Goal: Information Seeking & Learning: Learn about a topic

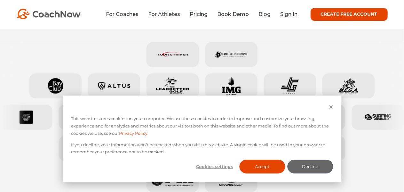
scroll to position [288, 0]
click at [254, 170] on button "Accept" at bounding box center [263, 167] width 46 height 14
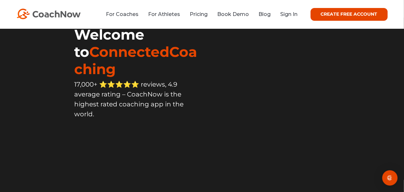
scroll to position [0, 0]
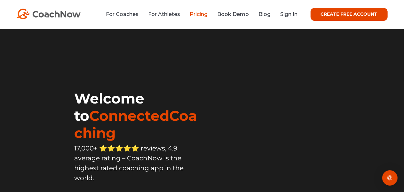
click at [201, 16] on link "Pricing" at bounding box center [199, 14] width 18 height 6
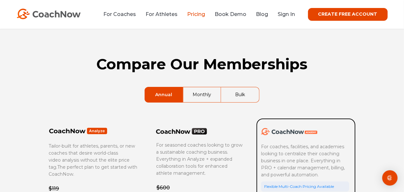
click at [208, 96] on link "Monthly" at bounding box center [202, 94] width 38 height 15
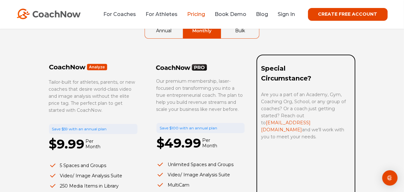
scroll to position [32, 0]
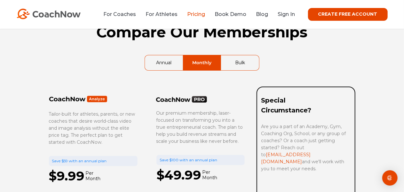
click at [237, 59] on link "Bulk" at bounding box center [240, 62] width 38 height 15
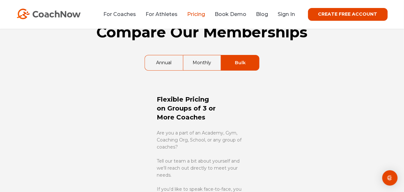
click at [196, 64] on link "Monthly" at bounding box center [202, 62] width 38 height 15
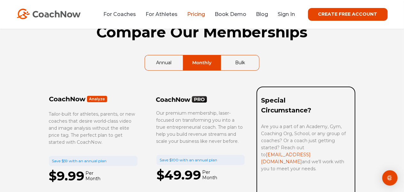
click at [234, 62] on link "Bulk" at bounding box center [240, 62] width 38 height 15
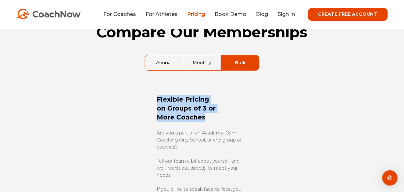
drag, startPoint x: 171, startPoint y: 106, endPoint x: 229, endPoint y: 121, distance: 59.8
click at [215, 119] on div "Flexible Pricing on Groups of 3 or More Coaches Are you a part of an Academy, G…" at bounding box center [202, 158] width 307 height 142
click at [236, 122] on div "Flexible Pricing on Groups of 3 or More Coaches" at bounding box center [201, 108] width 89 height 43
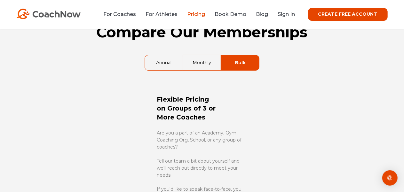
click at [164, 63] on link "Annual" at bounding box center [164, 62] width 38 height 15
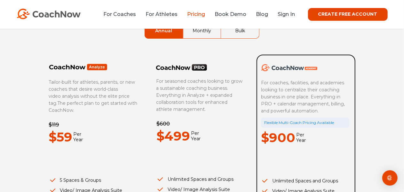
scroll to position [96, 0]
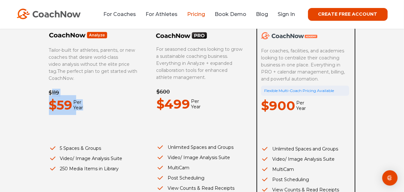
drag, startPoint x: 84, startPoint y: 107, endPoint x: 49, endPoint y: 87, distance: 40.1
click at [46, 96] on div "Compare Our Memberships Annual Monthly Bulk Tailor-built for athletes, parents,…" at bounding box center [202, 130] width 320 height 394
click at [65, 69] on span "The perfect plan to get started with CoachNow." at bounding box center [93, 74] width 89 height 13
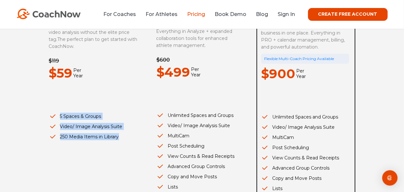
drag, startPoint x: 55, startPoint y: 115, endPoint x: 132, endPoint y: 134, distance: 79.0
click at [132, 134] on ul "5 Spaces & Groups Video/ Image Analysis Suite 250 Media Items in Library" at bounding box center [93, 127] width 89 height 28
click at [130, 137] on li "250 Media Items in Library" at bounding box center [93, 136] width 89 height 7
drag, startPoint x: 118, startPoint y: 134, endPoint x: 60, endPoint y: 122, distance: 58.6
click at [63, 122] on ul "5 Spaces & Groups Video/ Image Analysis Suite 250 Media Items in Library" at bounding box center [93, 127] width 89 height 28
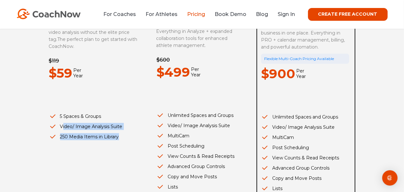
click at [79, 134] on li "250 Media Items in Library" at bounding box center [93, 136] width 89 height 7
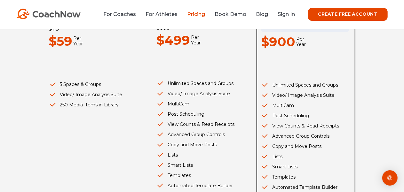
scroll to position [192, 0]
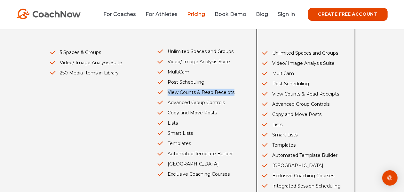
drag, startPoint x: 168, startPoint y: 92, endPoint x: 233, endPoint y: 95, distance: 65.3
click at [233, 95] on li "View Counts & Read Receipts" at bounding box center [200, 92] width 88 height 7
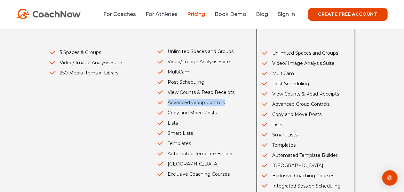
drag, startPoint x: 233, startPoint y: 99, endPoint x: 158, endPoint y: 108, distance: 76.3
click at [159, 104] on li "Advanced Group Controls" at bounding box center [200, 102] width 88 height 7
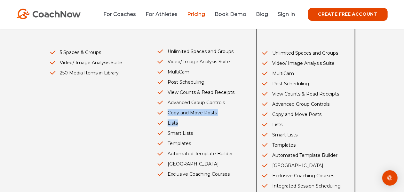
drag, startPoint x: 176, startPoint y: 114, endPoint x: 227, endPoint y: 122, distance: 52.3
click at [227, 120] on ul "Unlimited Spaces and Groups Video/ Image Analysis Suite MultiCam Post Schedulin…" at bounding box center [200, 113] width 88 height 130
click at [214, 127] on ul "Unlimited Spaces and Groups Video/ Image Analysis Suite MultiCam Post Schedulin…" at bounding box center [200, 113] width 88 height 130
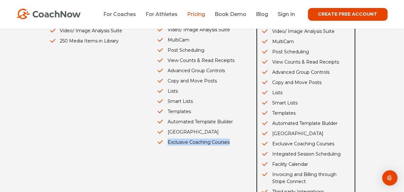
drag, startPoint x: 174, startPoint y: 142, endPoint x: 235, endPoint y: 142, distance: 61.1
click at [234, 142] on li "Exclusive Coaching Courses" at bounding box center [200, 142] width 88 height 7
click at [227, 131] on li "300GB Cloud Library" at bounding box center [200, 132] width 88 height 7
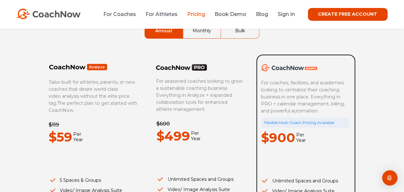
scroll to position [0, 0]
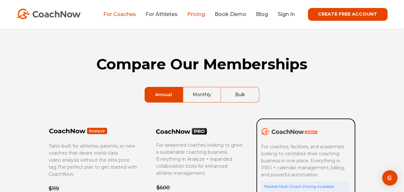
click at [126, 15] on link "For Coaches" at bounding box center [120, 14] width 33 height 6
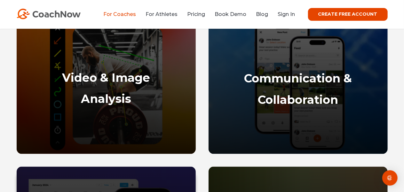
scroll to position [416, 0]
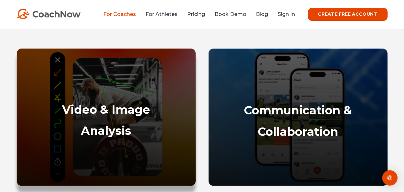
click at [121, 105] on strong "Video & Image" at bounding box center [106, 110] width 88 height 14
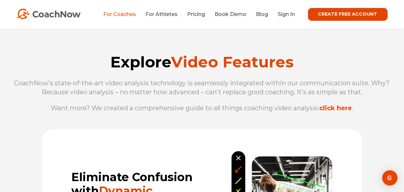
scroll to position [768, 0]
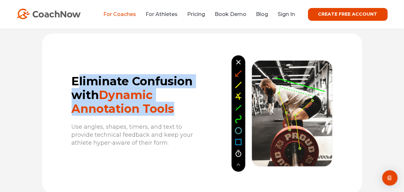
drag, startPoint x: 77, startPoint y: 82, endPoint x: 190, endPoint y: 114, distance: 116.7
click at [190, 114] on h2 "Eliminate Confusion with Dynamic Annotation Tools" at bounding box center [135, 96] width 127 height 42
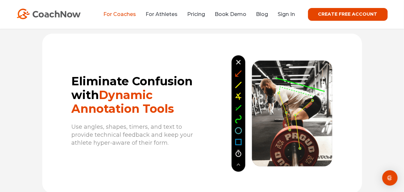
click at [218, 94] on div at bounding box center [282, 111] width 160 height 128
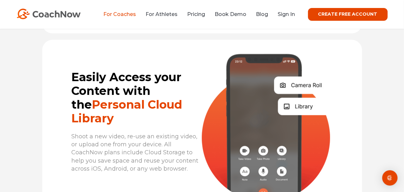
scroll to position [1791, 0]
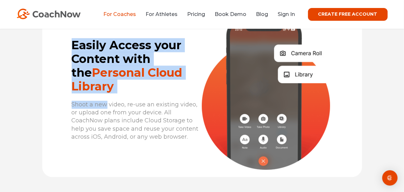
drag, startPoint x: 78, startPoint y: 56, endPoint x: 158, endPoint y: 115, distance: 99.1
click at [106, 104] on div "Easily Access your Content with the Personal Cloud Library Shoot a new video, r…" at bounding box center [122, 91] width 160 height 104
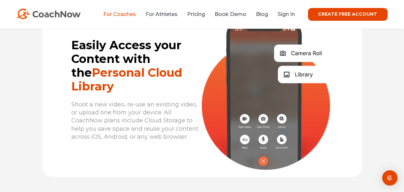
click at [172, 119] on p "Shoot a new video, re-use an existing video, or upload one from your device. Al…" at bounding box center [135, 121] width 127 height 40
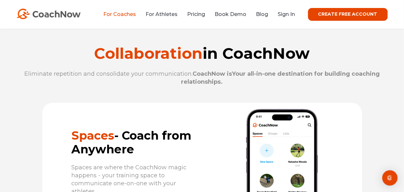
scroll to position [2463, 0]
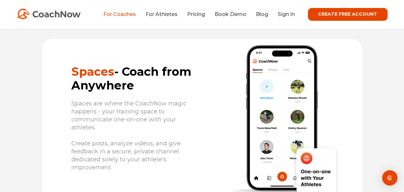
drag, startPoint x: 96, startPoint y: 79, endPoint x: 156, endPoint y: 89, distance: 61.3
click at [156, 89] on h2 "Spaсes - Coach from Anywhere" at bounding box center [135, 79] width 127 height 28
click at [177, 107] on p "Spaces are where the CoachNow magic happens - your training space to communicat…" at bounding box center [135, 136] width 127 height 72
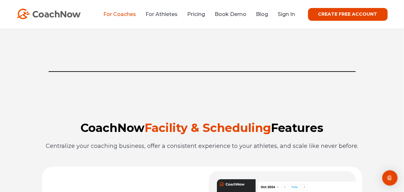
scroll to position [288, 0]
